Goal: Find contact information: Find contact information

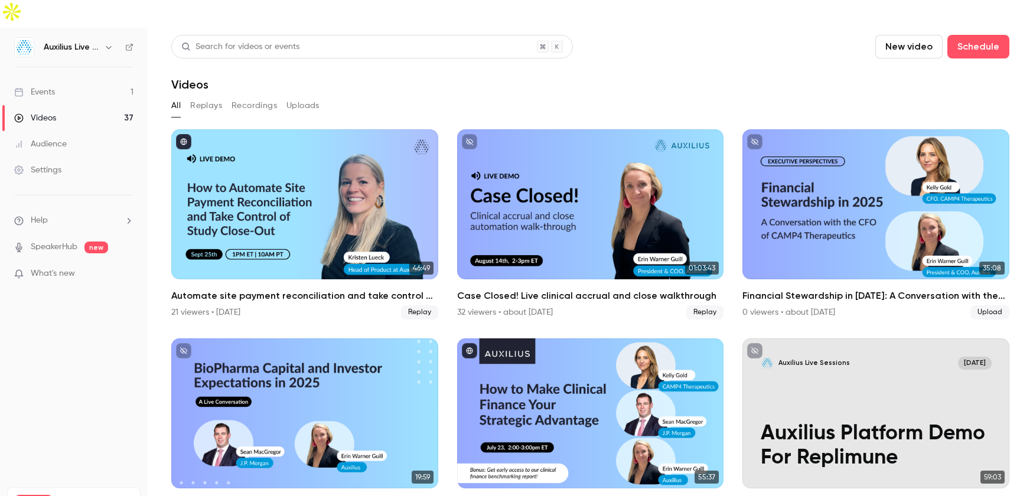
click at [73, 79] on link "Events 1" at bounding box center [74, 92] width 148 height 26
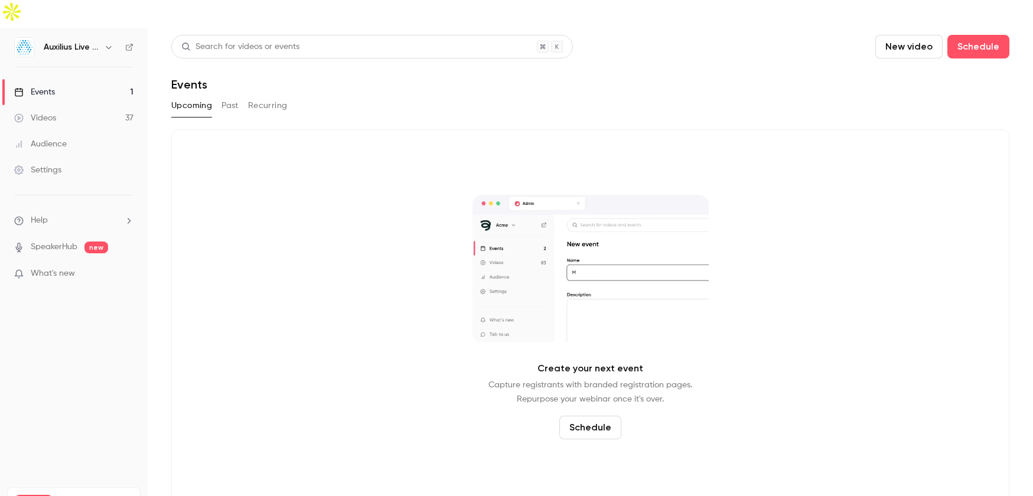
click at [46, 138] on div "Audience" at bounding box center [40, 144] width 53 height 12
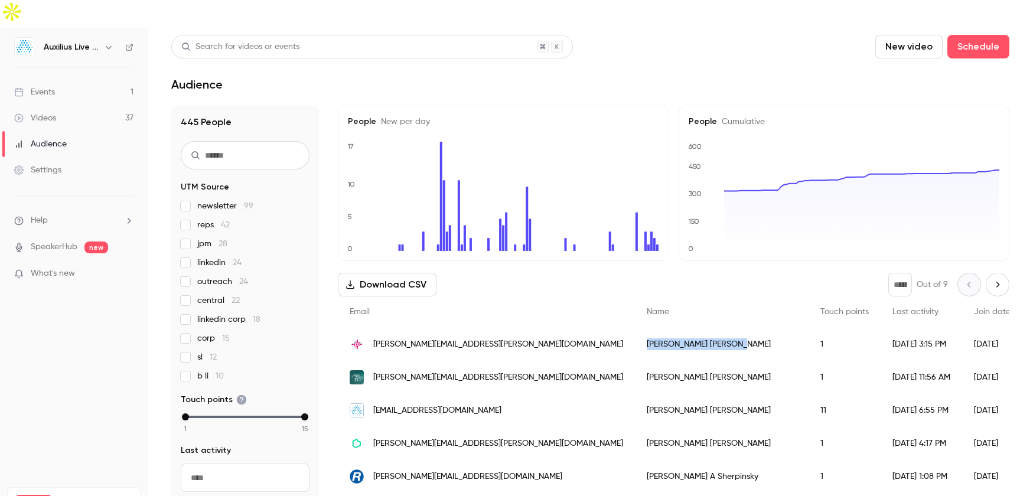
drag, startPoint x: 622, startPoint y: 318, endPoint x: 549, endPoint y: 318, distance: 72.7
click at [635, 328] on div "[PERSON_NAME]" at bounding box center [722, 344] width 174 height 33
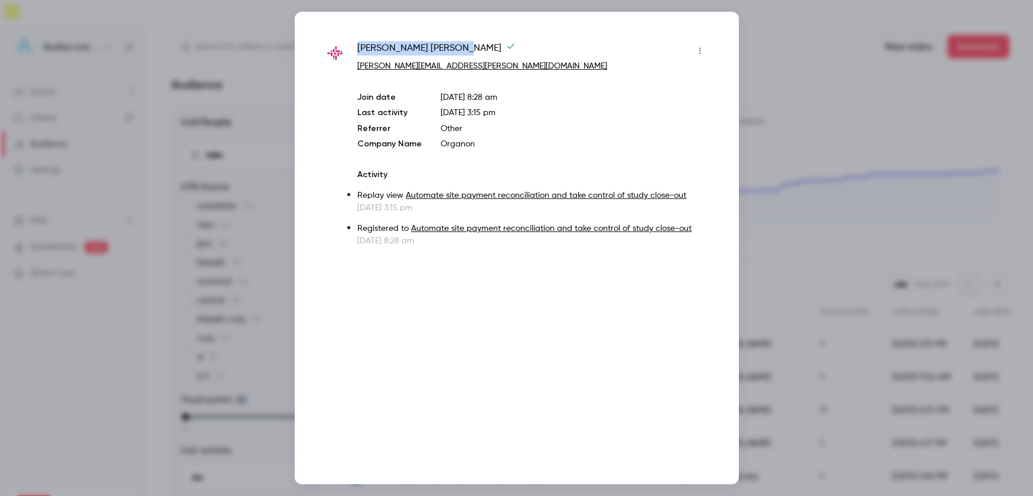
drag, startPoint x: 506, startPoint y: 47, endPoint x: 359, endPoint y: 47, distance: 147.7
click at [359, 47] on div "[PERSON_NAME]" at bounding box center [532, 50] width 351 height 19
copy span "[PERSON_NAME]"
click at [414, 54] on span "[PERSON_NAME]" at bounding box center [436, 50] width 158 height 19
drag, startPoint x: 429, startPoint y: 48, endPoint x: 359, endPoint y: 47, distance: 70.9
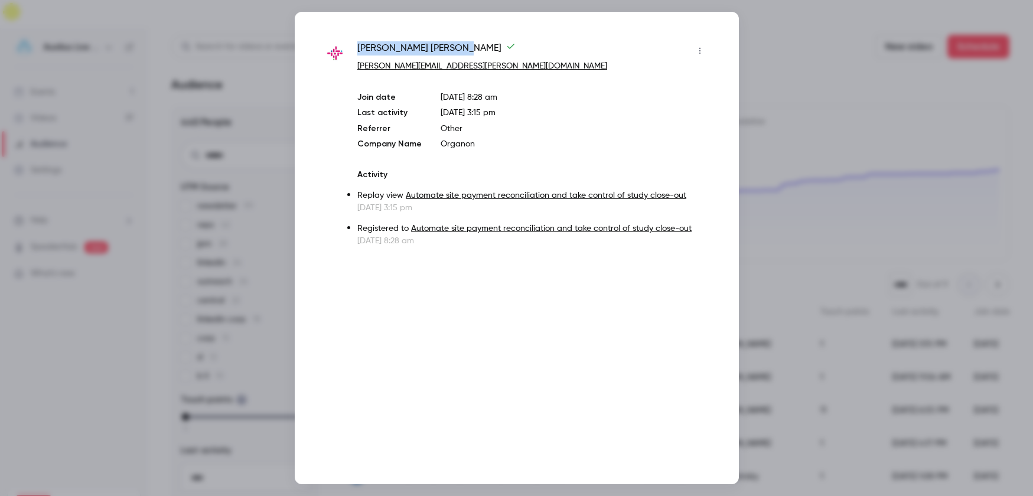
click at [359, 47] on span "[PERSON_NAME]" at bounding box center [436, 50] width 158 height 19
copy span "[PERSON_NAME]"
click at [826, 51] on div at bounding box center [516, 248] width 1033 height 496
